Goal: Register for event/course

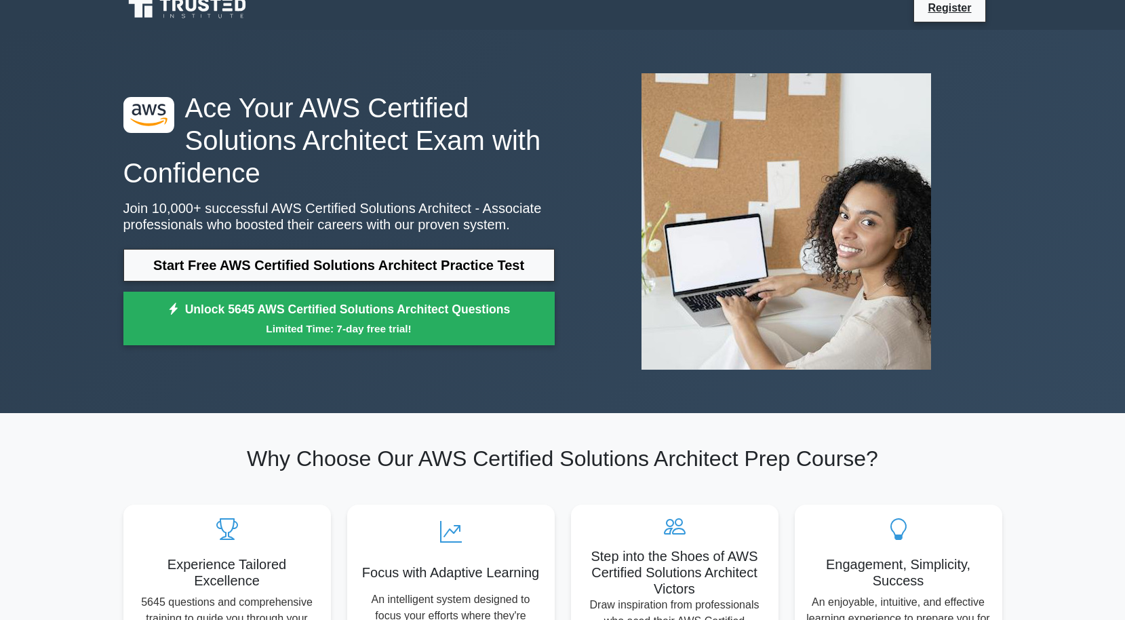
scroll to position [23, 0]
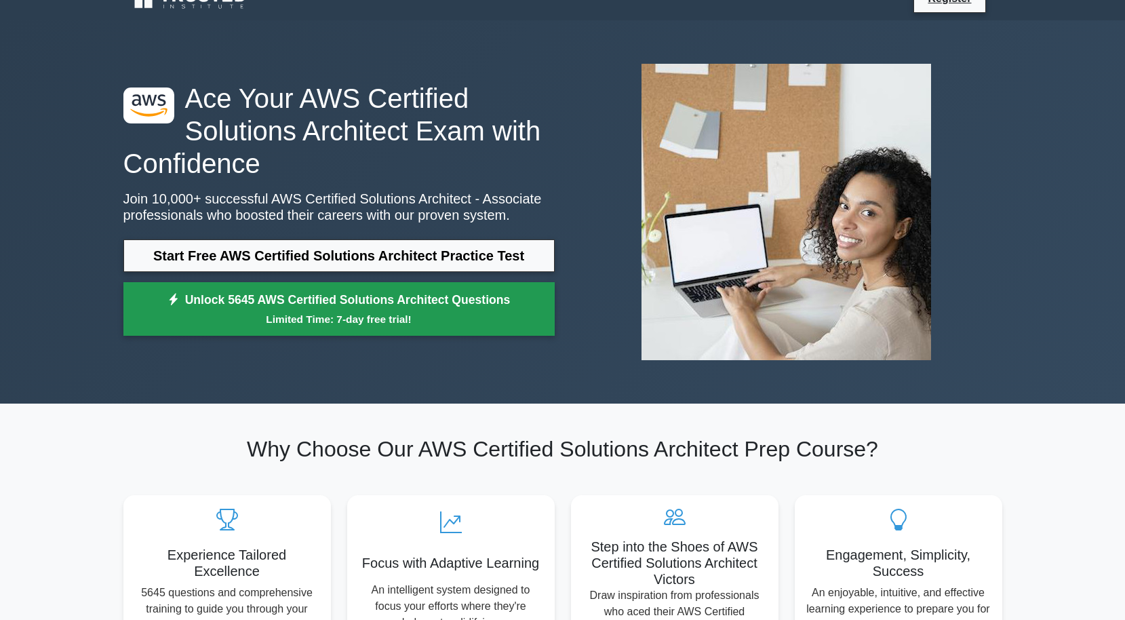
click at [392, 307] on link "Unlock 5645 AWS Certified Solutions Architect Questions Limited Time: 7-day fre…" at bounding box center [338, 309] width 431 height 54
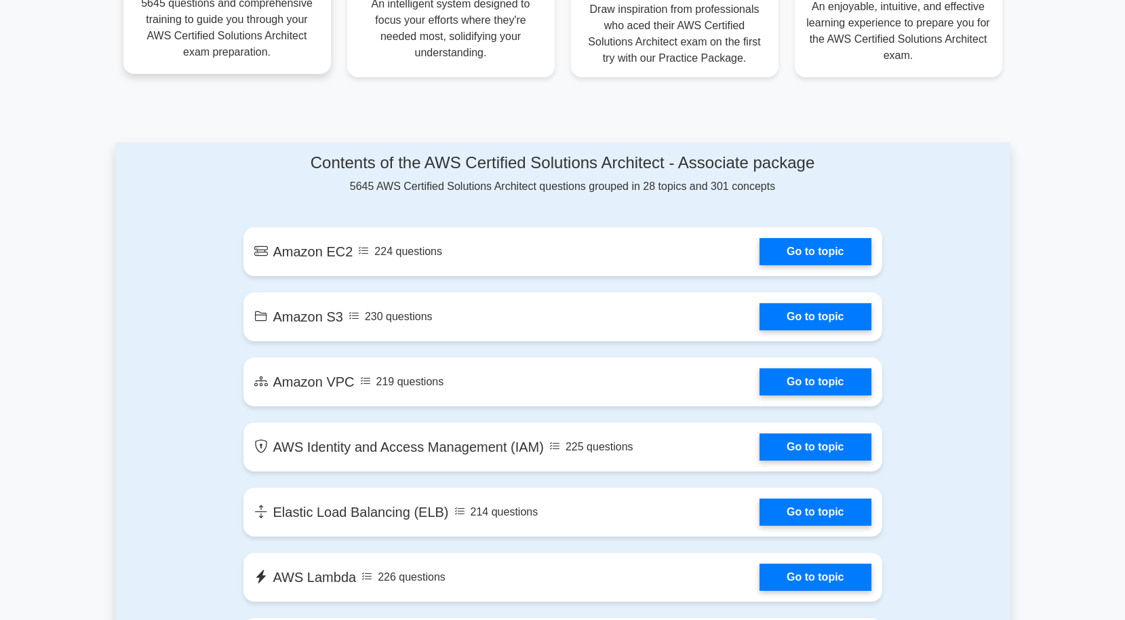
scroll to position [0, 0]
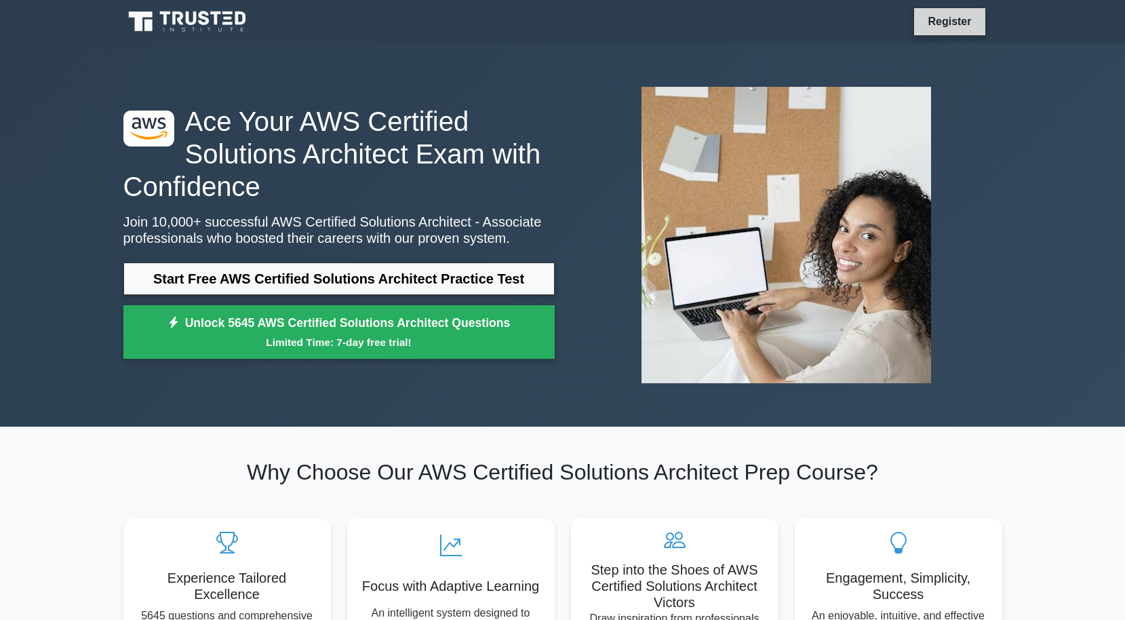
click at [968, 25] on link "Register" at bounding box center [950, 21] width 60 height 17
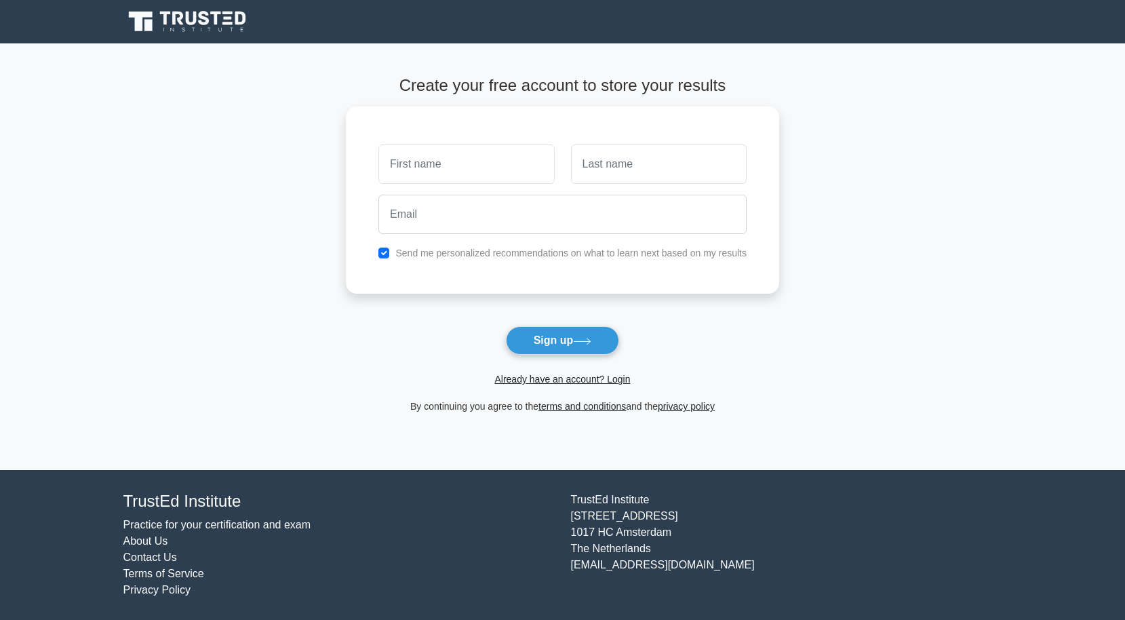
click at [260, 524] on link "Practice for your certification and exam" at bounding box center [217, 525] width 188 height 12
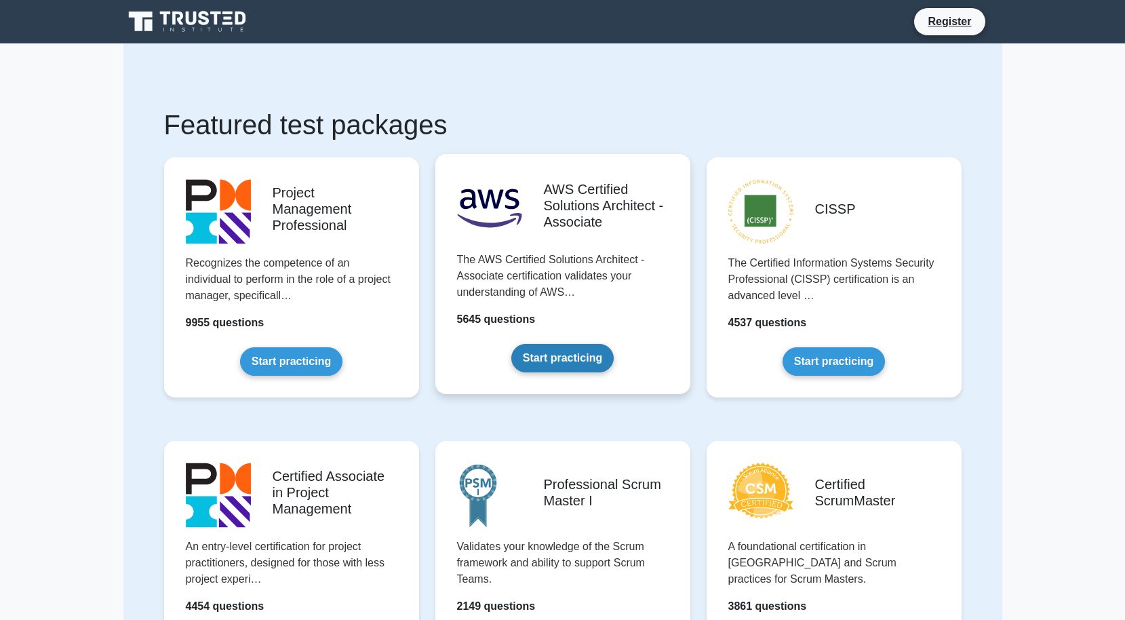
click at [538, 355] on link "Start practicing" at bounding box center [562, 358] width 102 height 28
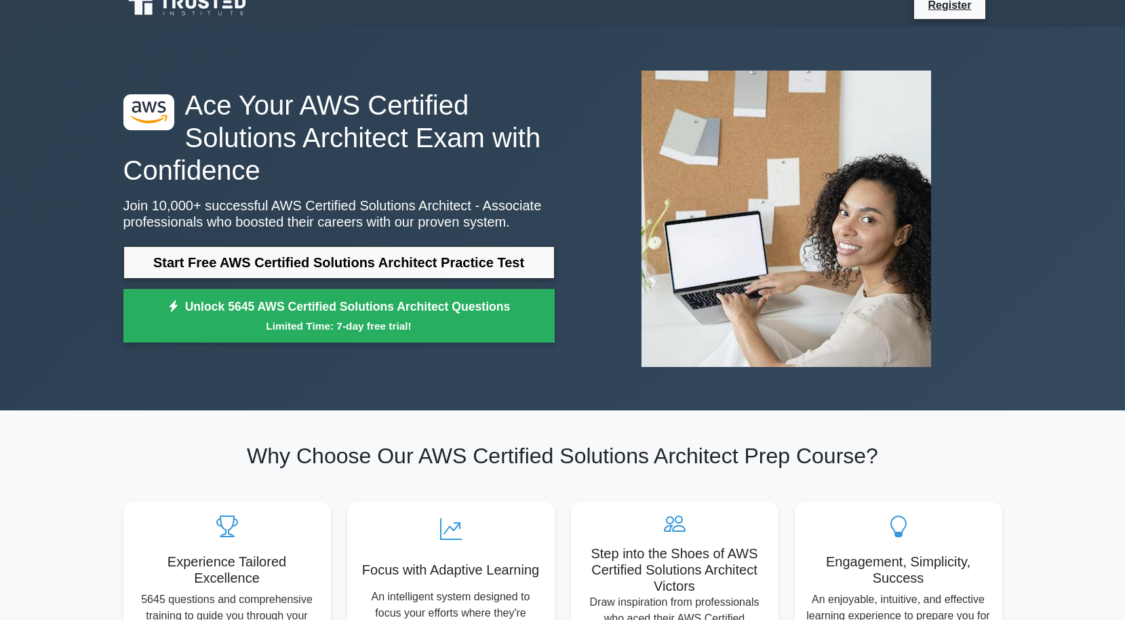
scroll to position [22, 0]
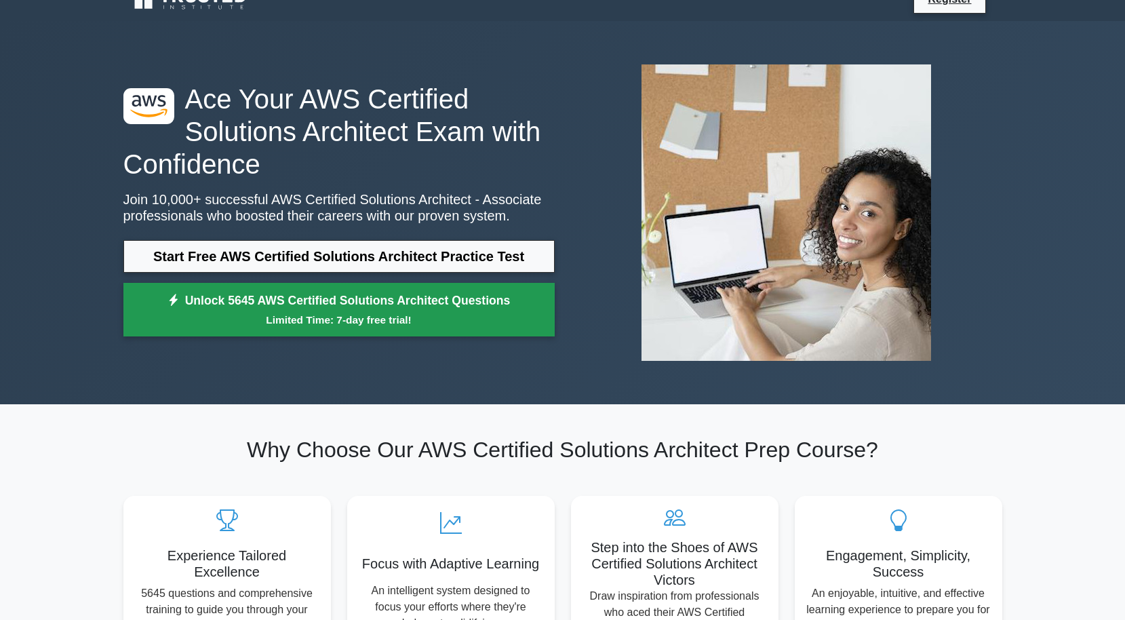
click at [483, 310] on link "Unlock 5645 AWS Certified Solutions Architect Questions Limited Time: 7-day fre…" at bounding box center [338, 310] width 431 height 54
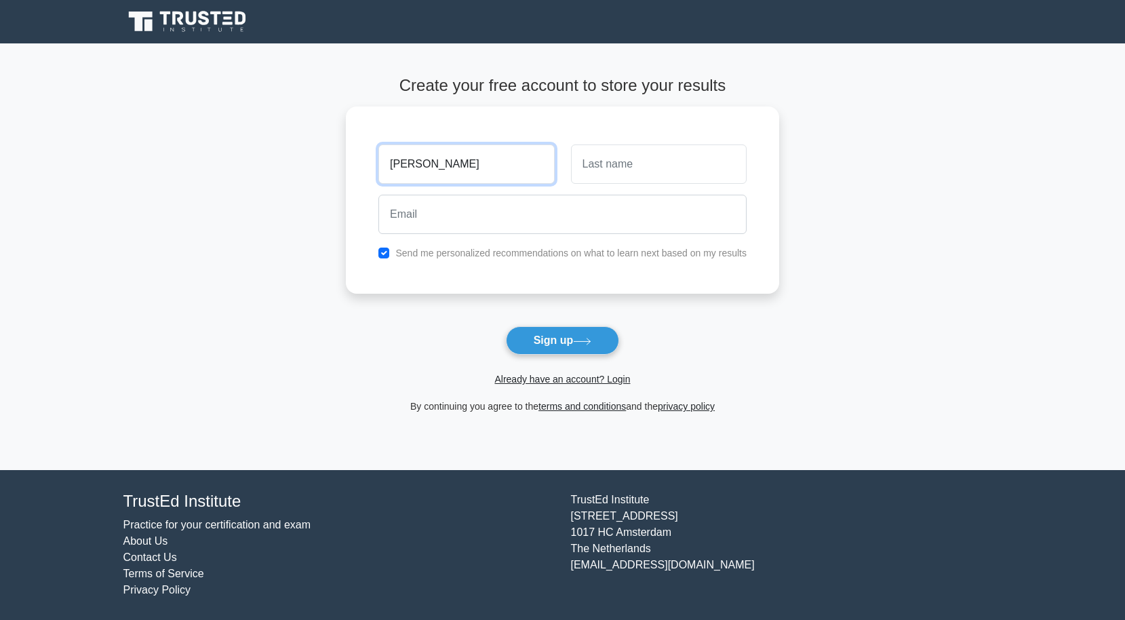
type input "[PERSON_NAME]"
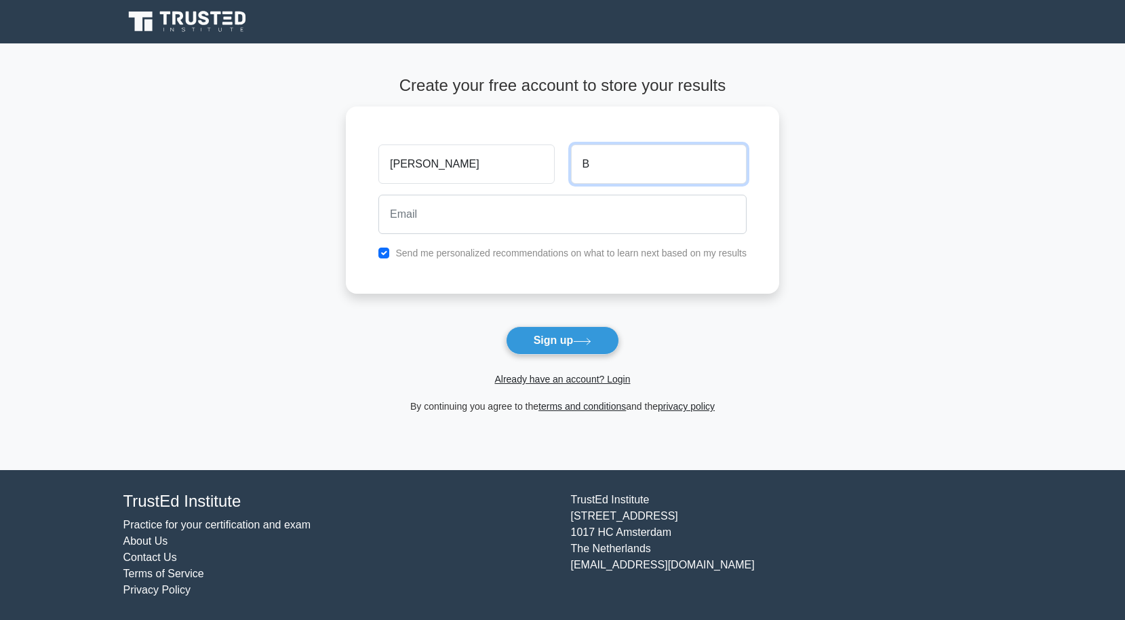
type input "B"
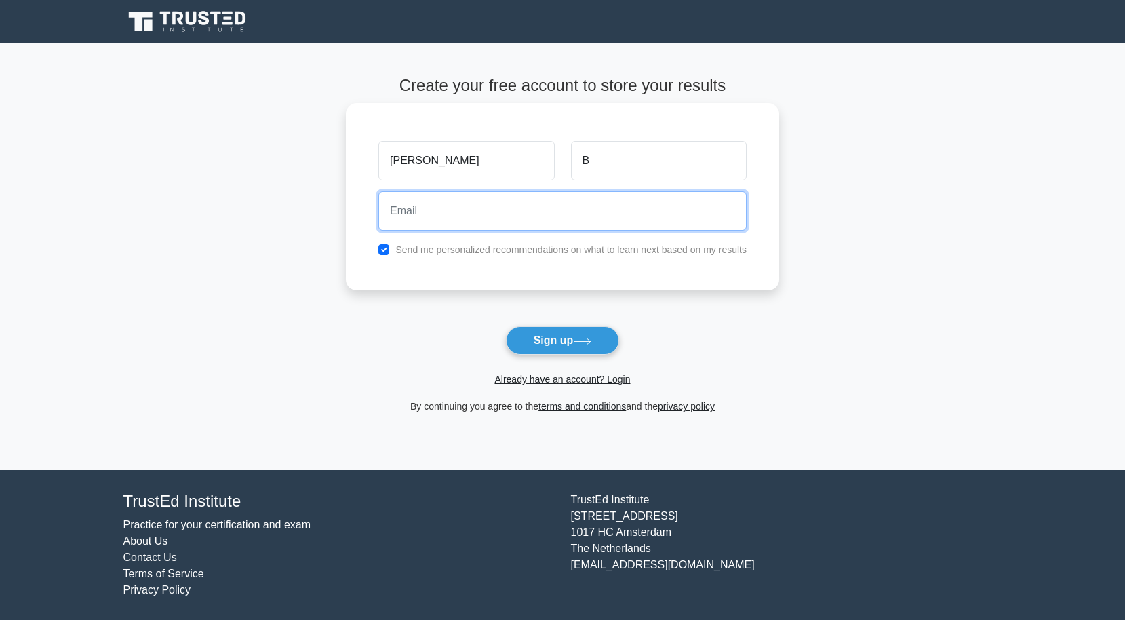
click at [443, 216] on input "email" at bounding box center [562, 210] width 368 height 39
type input "abertu75@gmail.com"
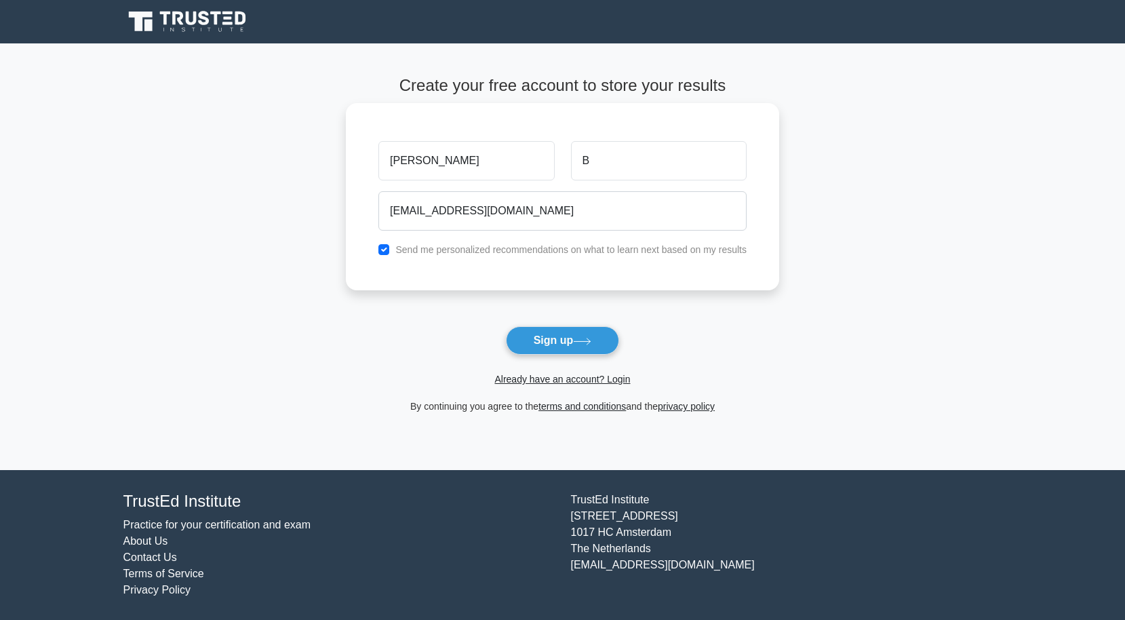
click at [431, 254] on label "Send me personalized recommendations on what to learn next based on my results" at bounding box center [570, 249] width 351 height 11
click at [385, 251] on input "checkbox" at bounding box center [383, 249] width 11 height 11
checkbox input "false"
click at [519, 339] on button "Sign up" at bounding box center [563, 340] width 114 height 28
